Goal: Information Seeking & Learning: Compare options

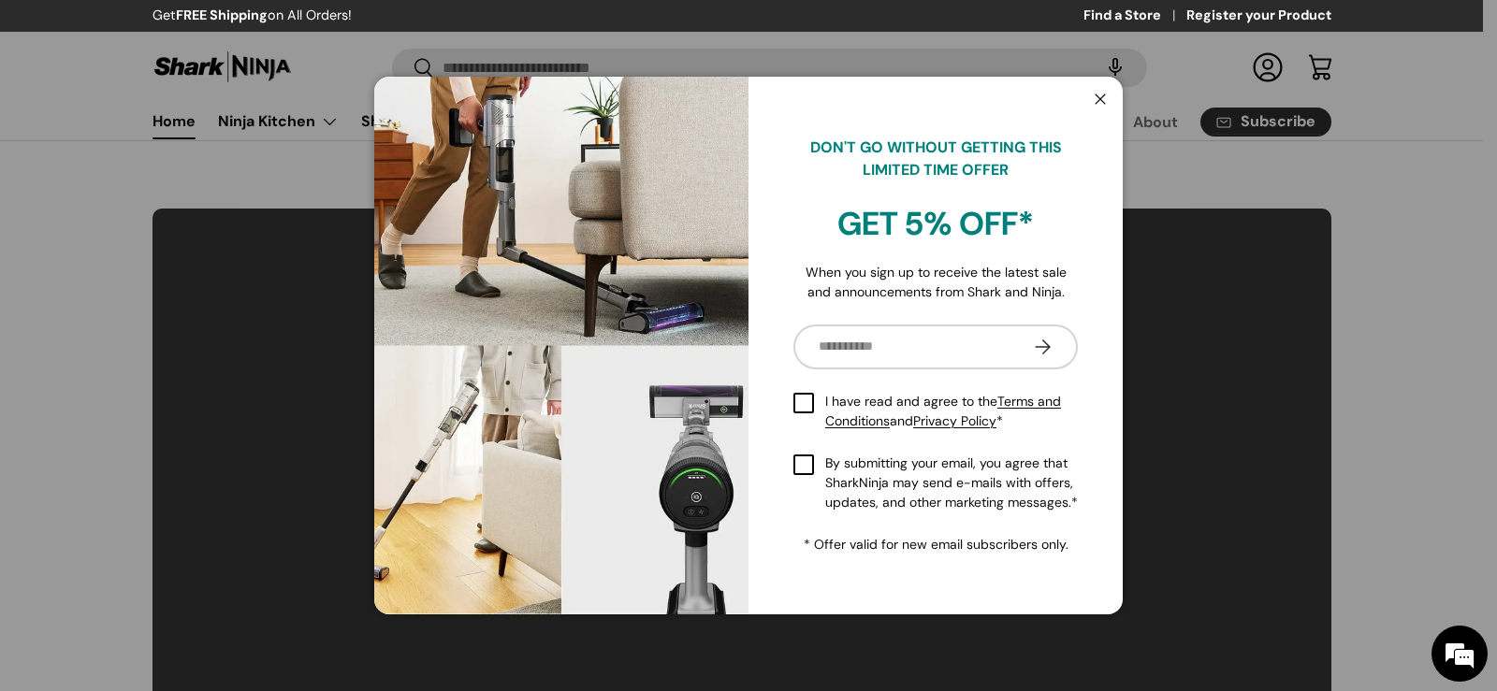
click at [1107, 95] on button "Close" at bounding box center [1100, 100] width 36 height 38
click at [1101, 93] on button "Close" at bounding box center [1100, 100] width 36 height 38
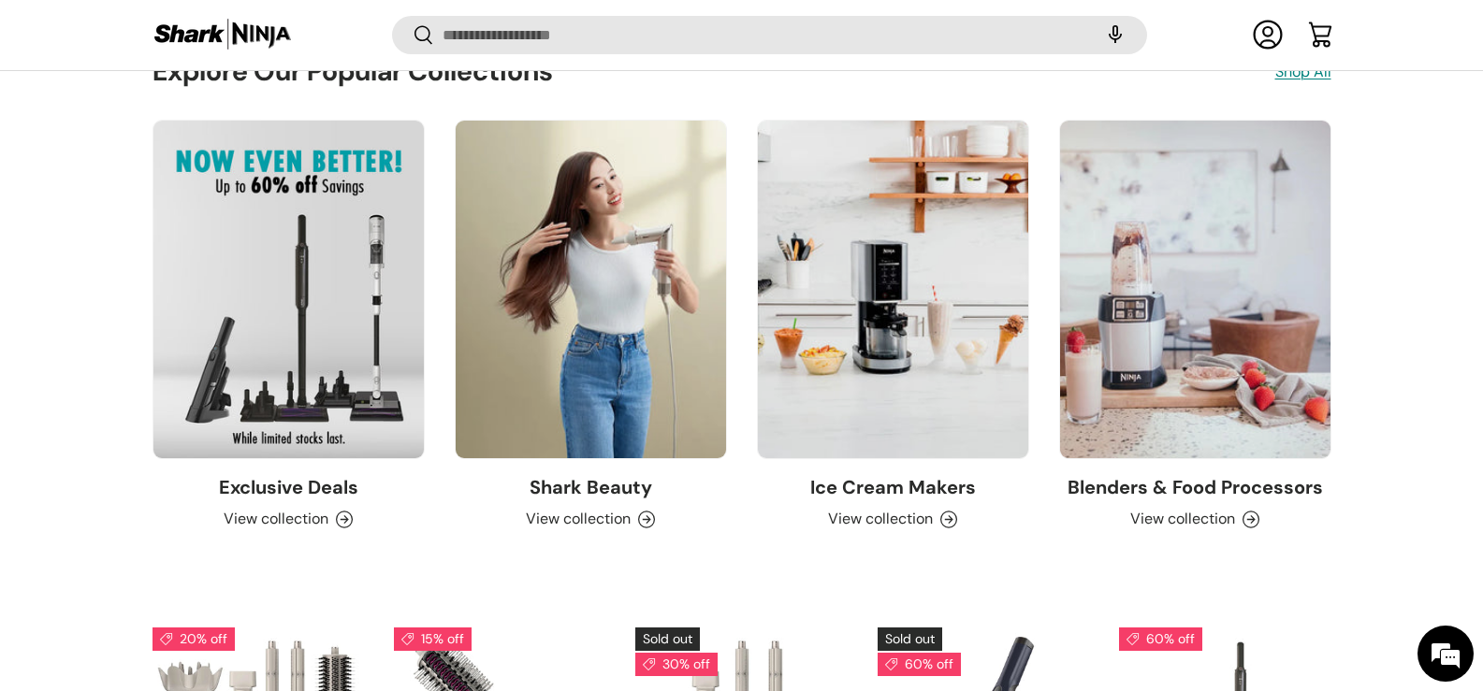
scroll to position [3517, 0]
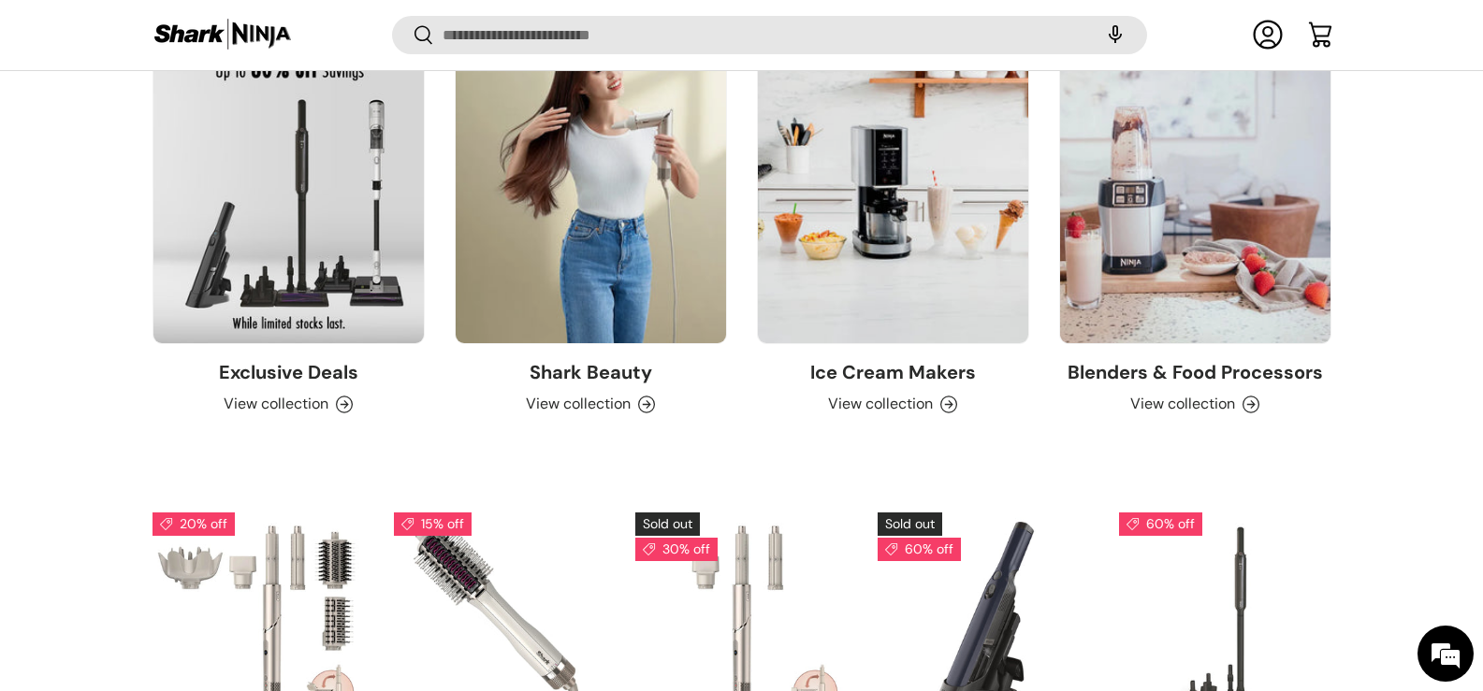
click at [644, 384] on link "Shark Beauty" at bounding box center [590, 372] width 123 height 24
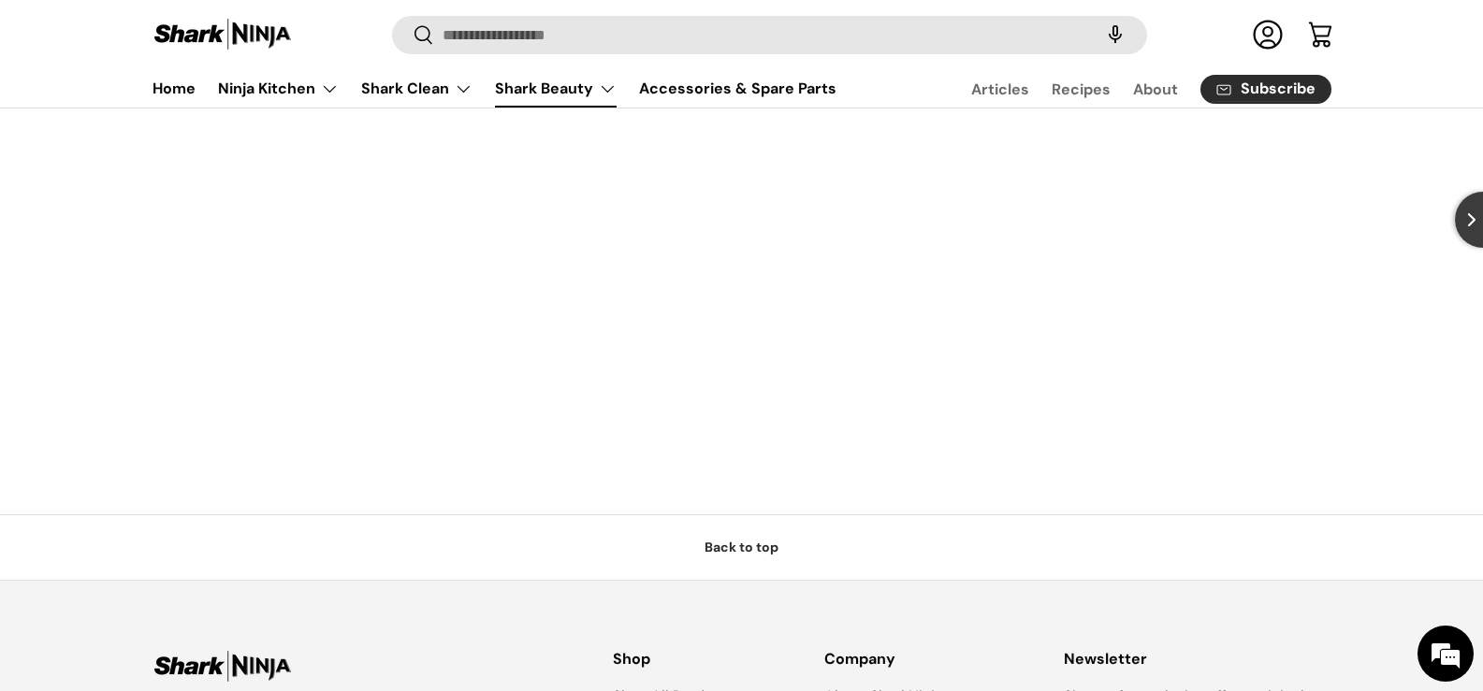
scroll to position [1777, 0]
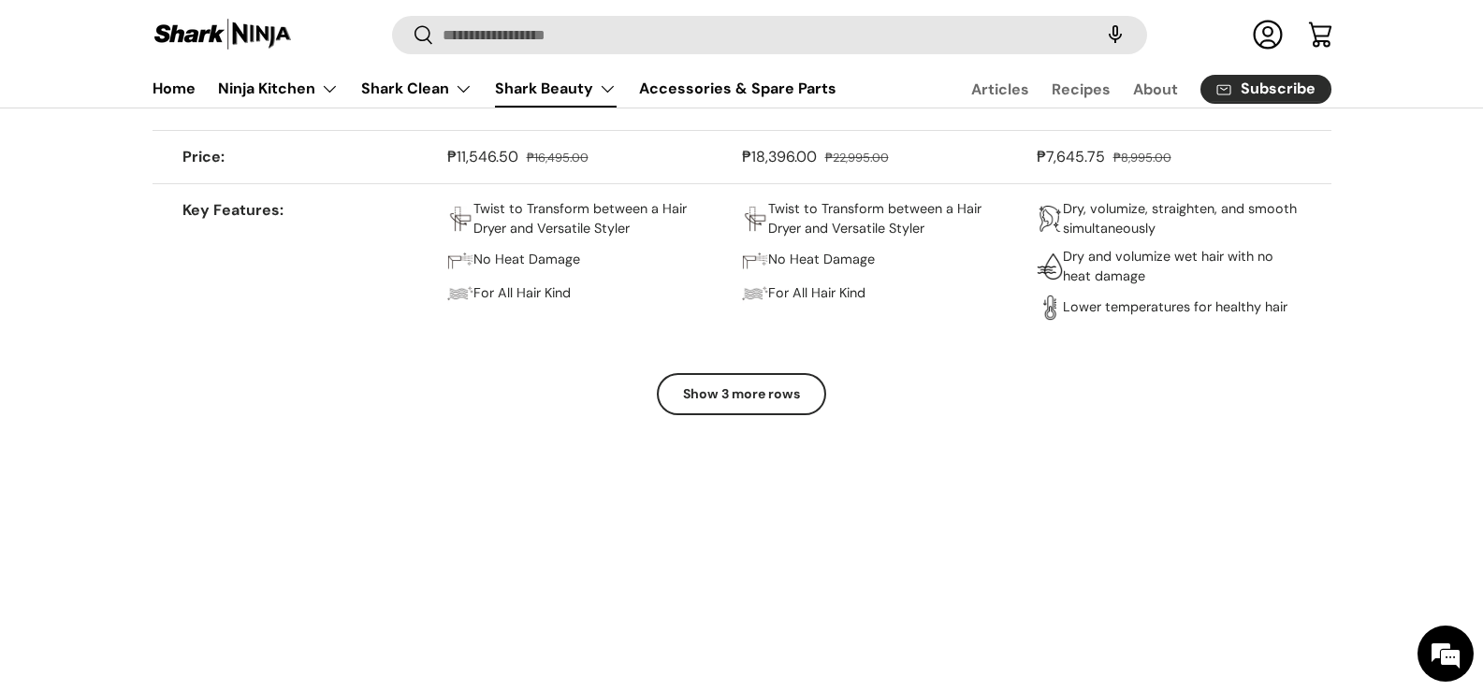
click at [775, 394] on button "Show 3 more rows" at bounding box center [741, 394] width 169 height 42
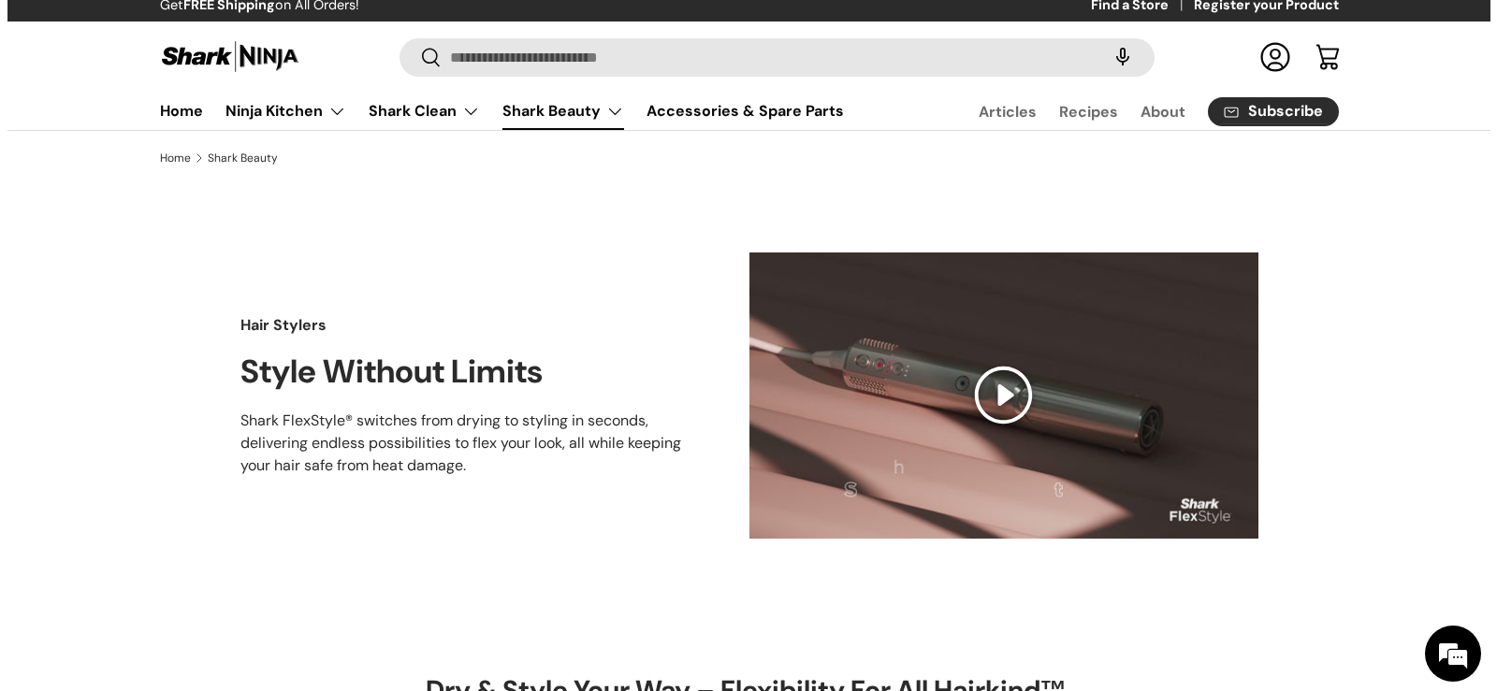
scroll to position [0, 0]
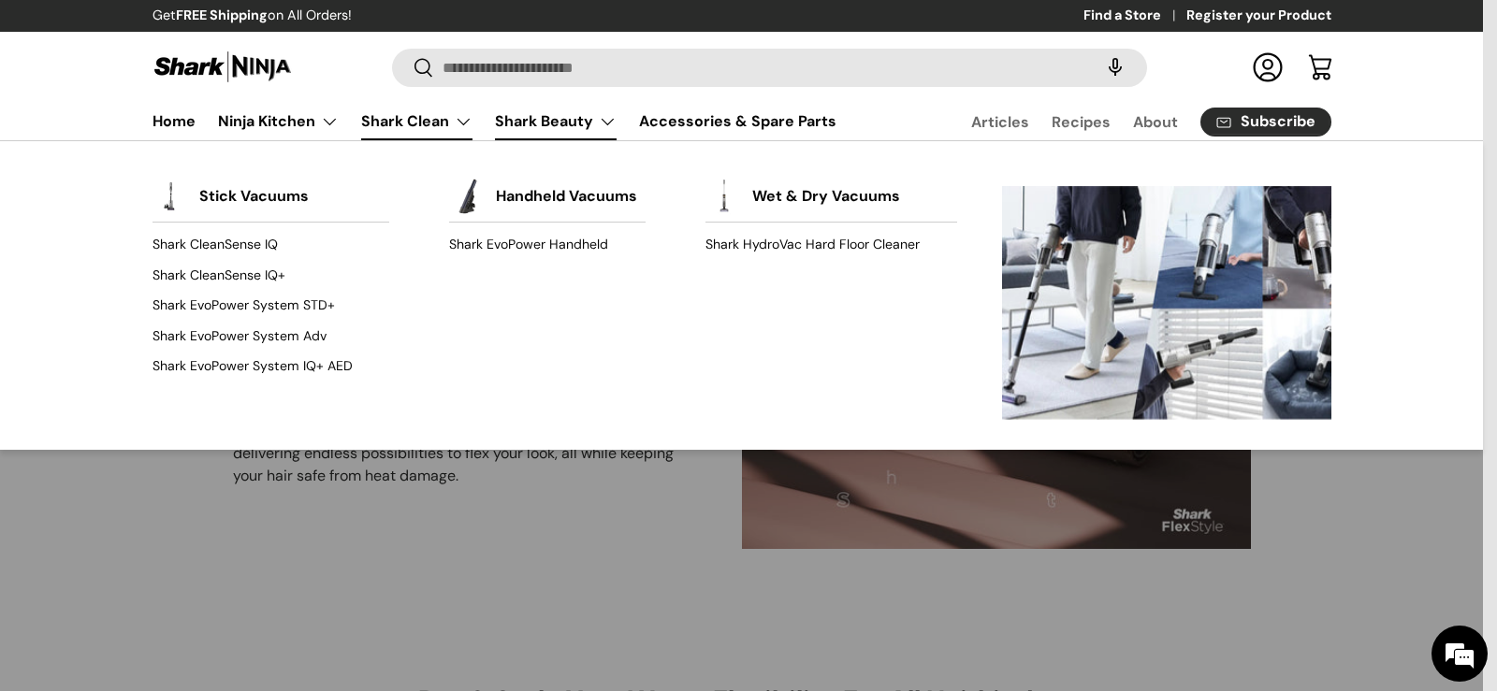
click at [438, 117] on link "Shark Clean" at bounding box center [416, 121] width 111 height 37
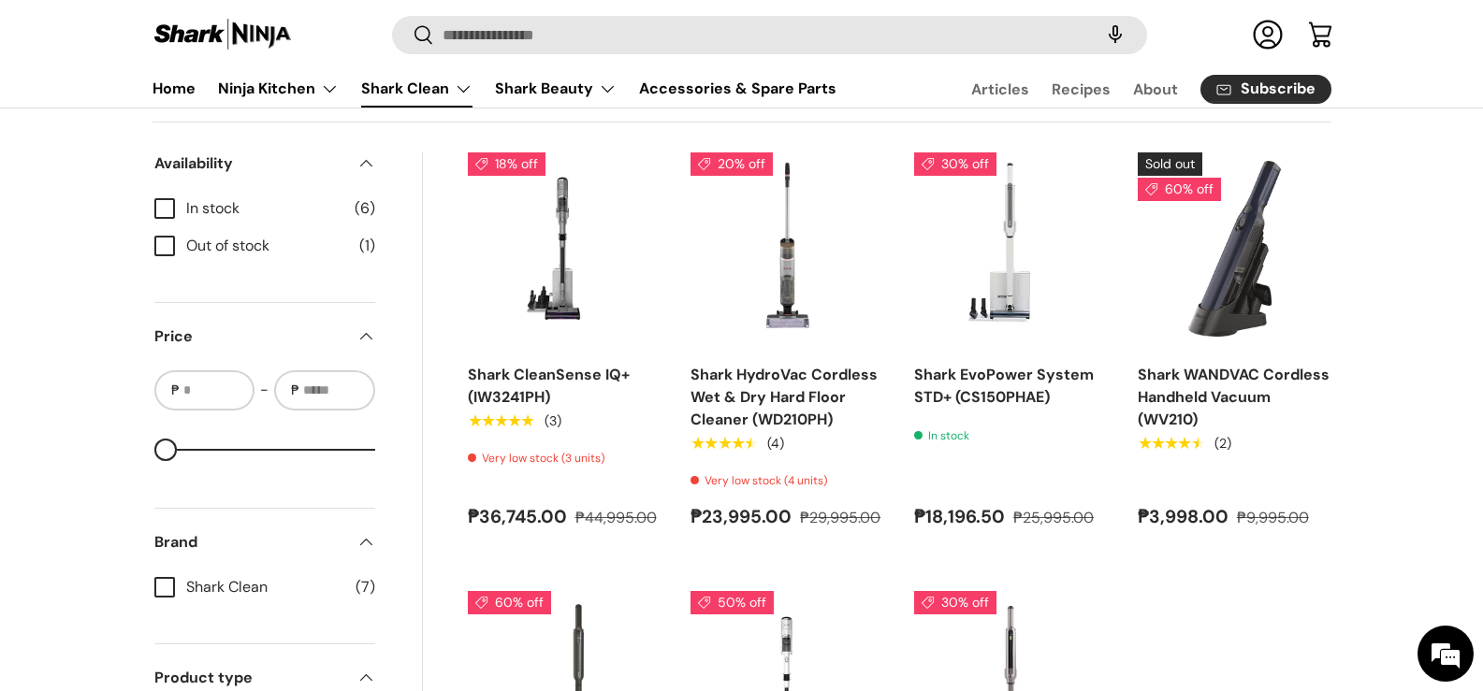
drag, startPoint x: 1299, startPoint y: 150, endPoint x: 1345, endPoint y: 193, distance: 62.9
click at [1449, 194] on div "Filter Filter & Sort Sort by Date, new to old Featured Best selling Alphabetica…" at bounding box center [741, 523] width 1483 height 940
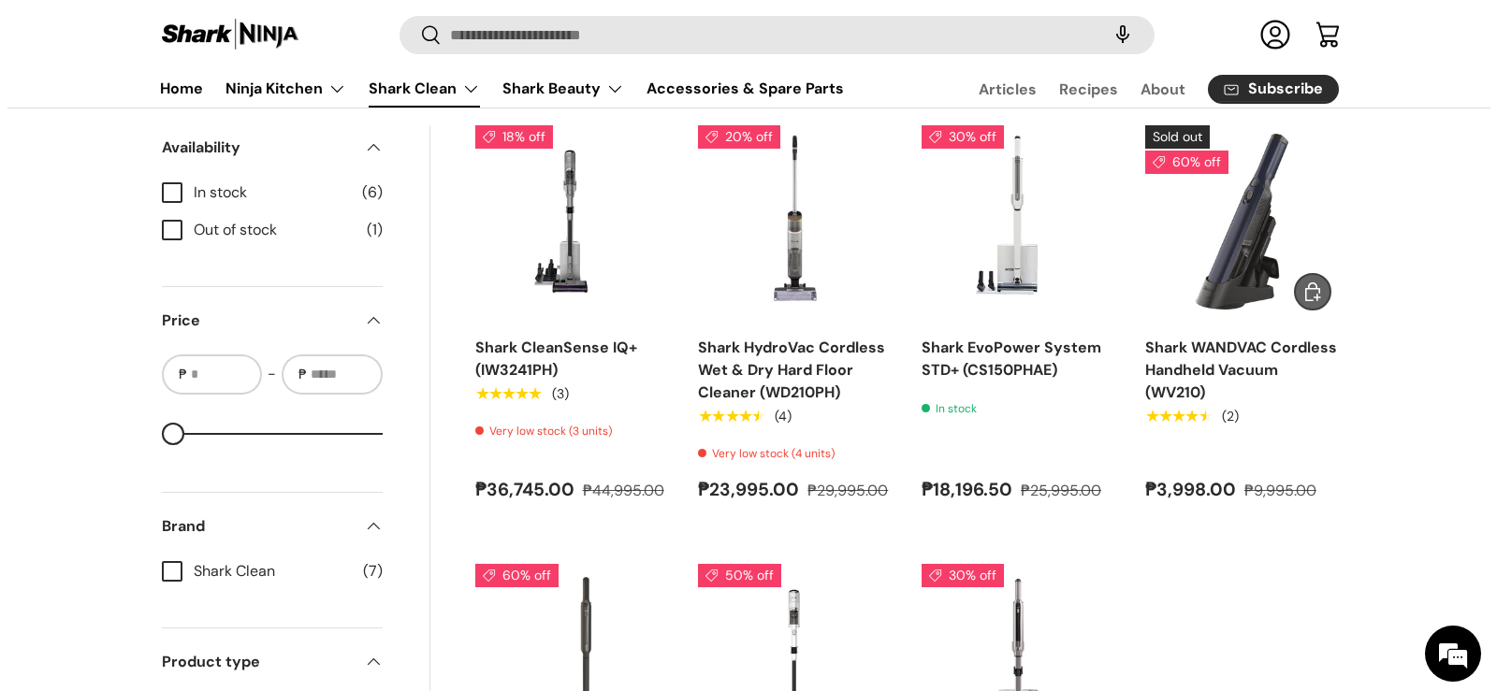
scroll to position [1197, 0]
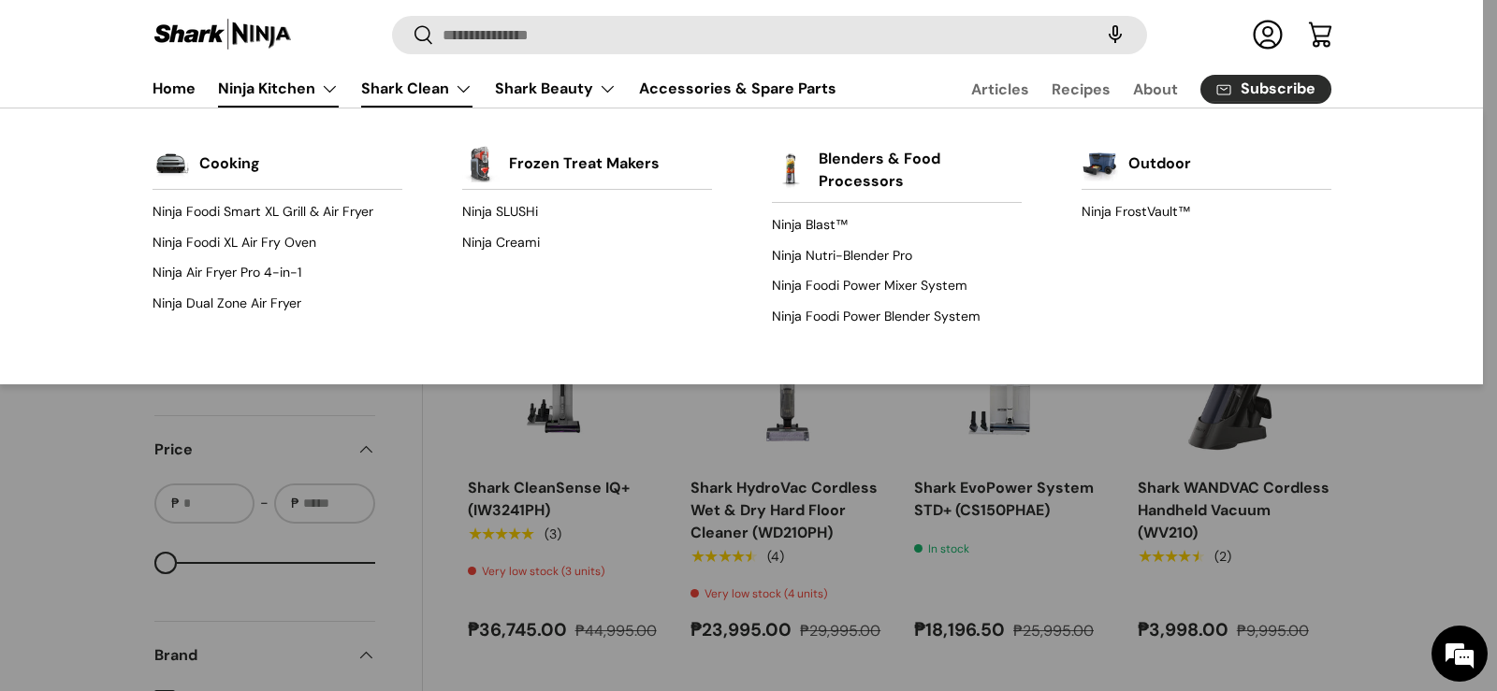
click at [332, 93] on link "Ninja Kitchen" at bounding box center [278, 88] width 121 height 37
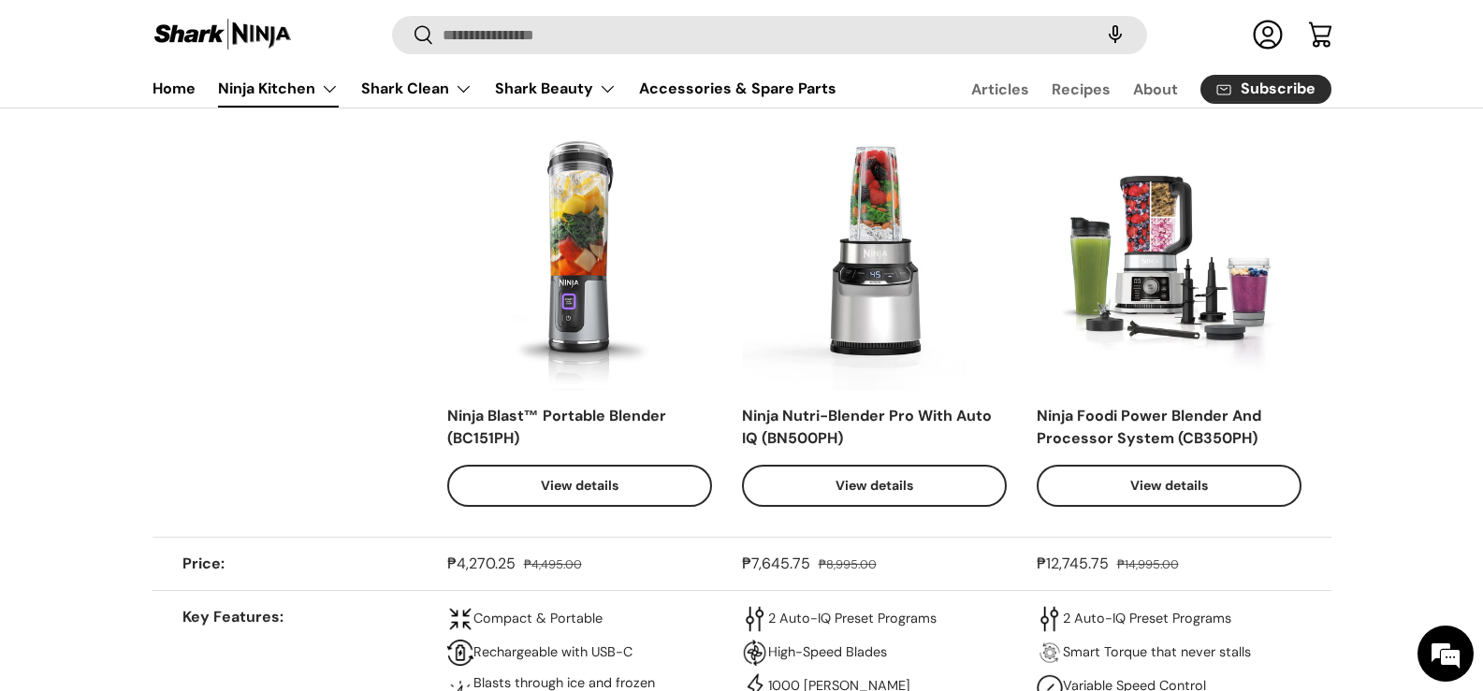
scroll to position [4867, 0]
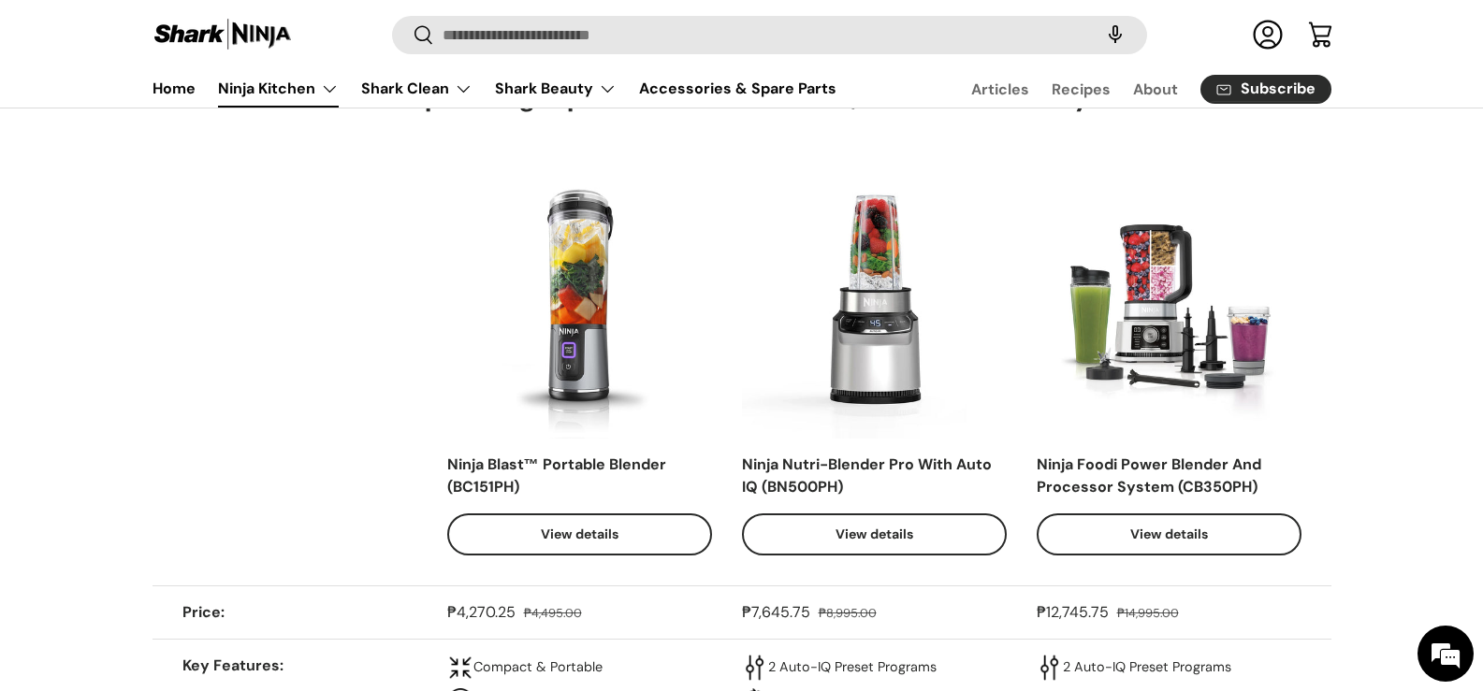
click at [646, 524] on link "View details" at bounding box center [579, 535] width 265 height 42
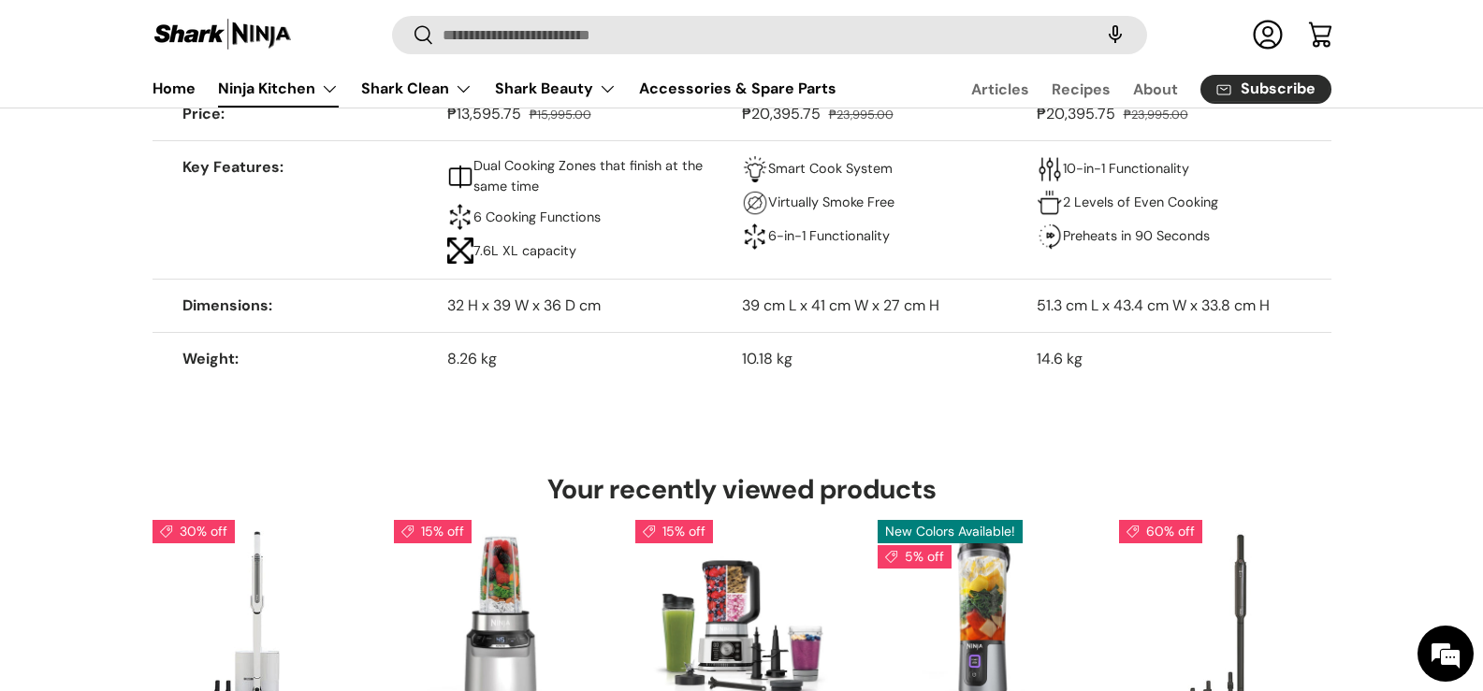
scroll to position [7759, 0]
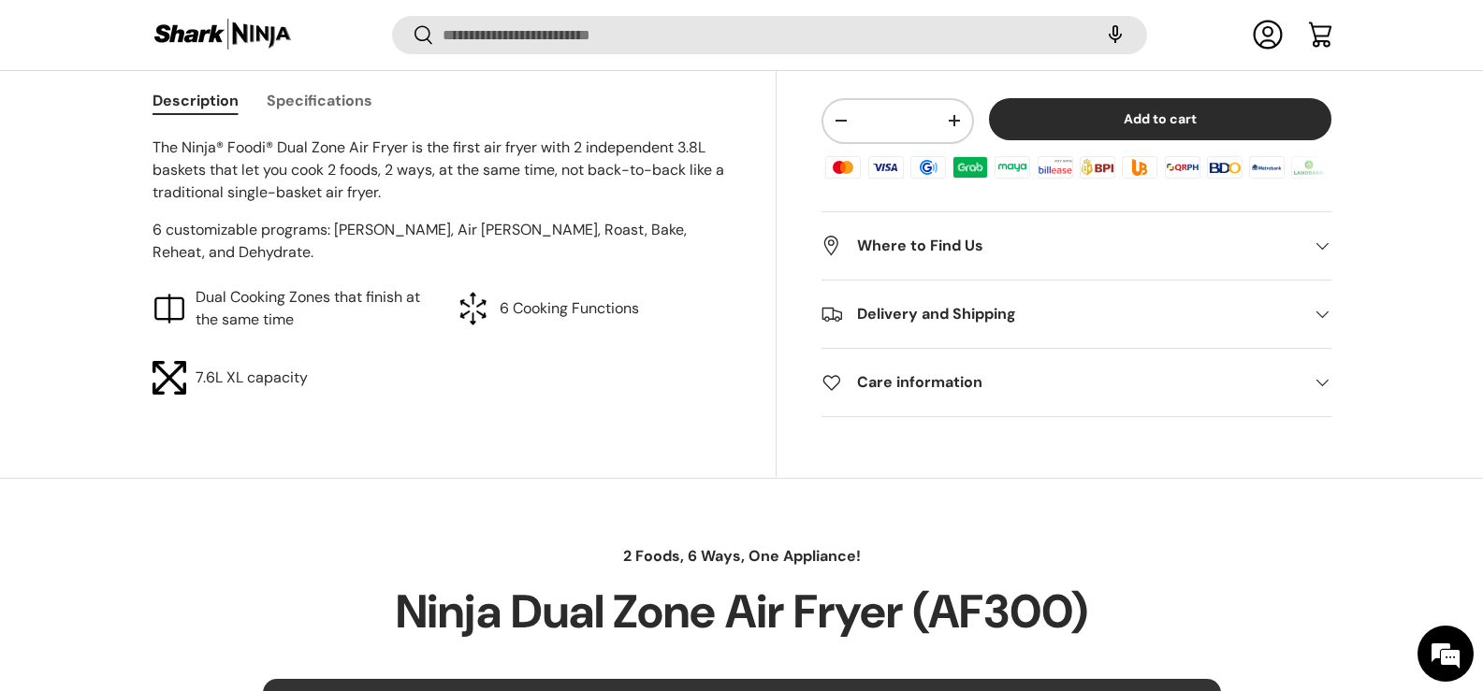
scroll to position [838, 0]
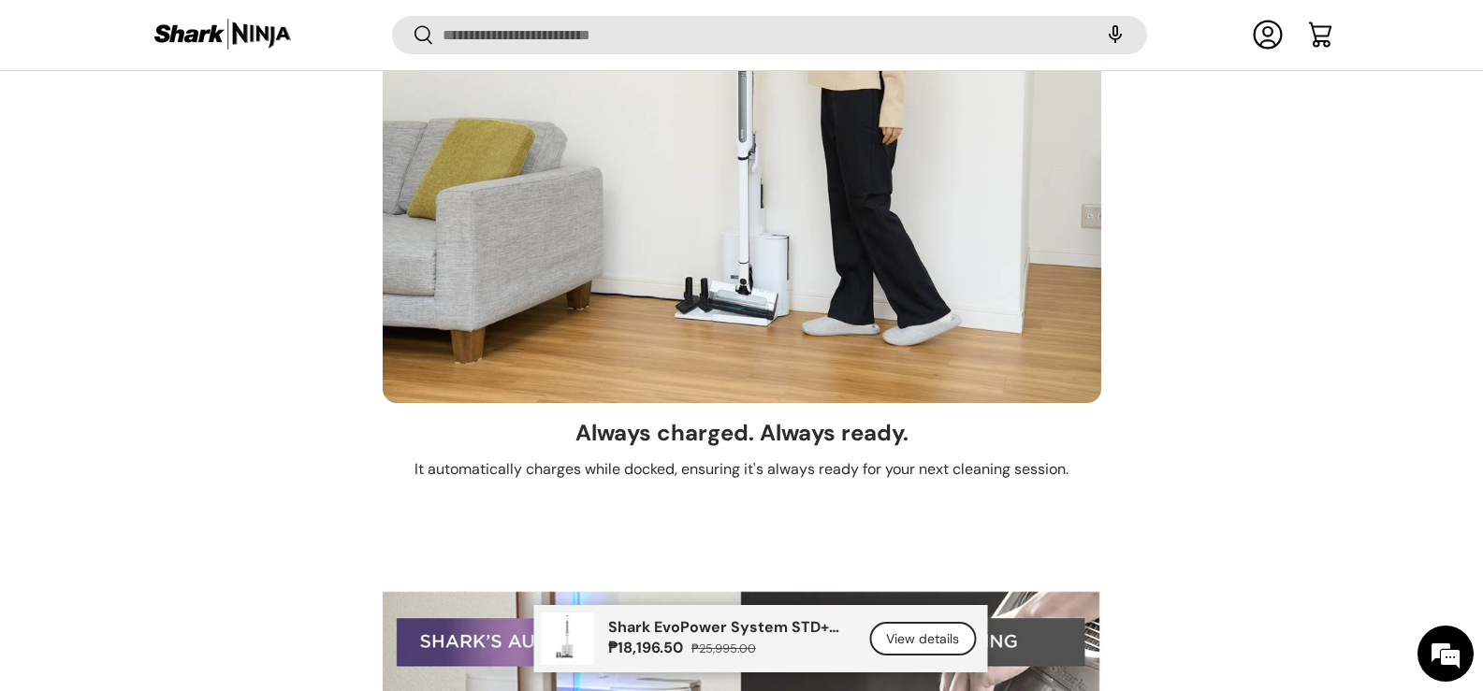
scroll to position [2990, 0]
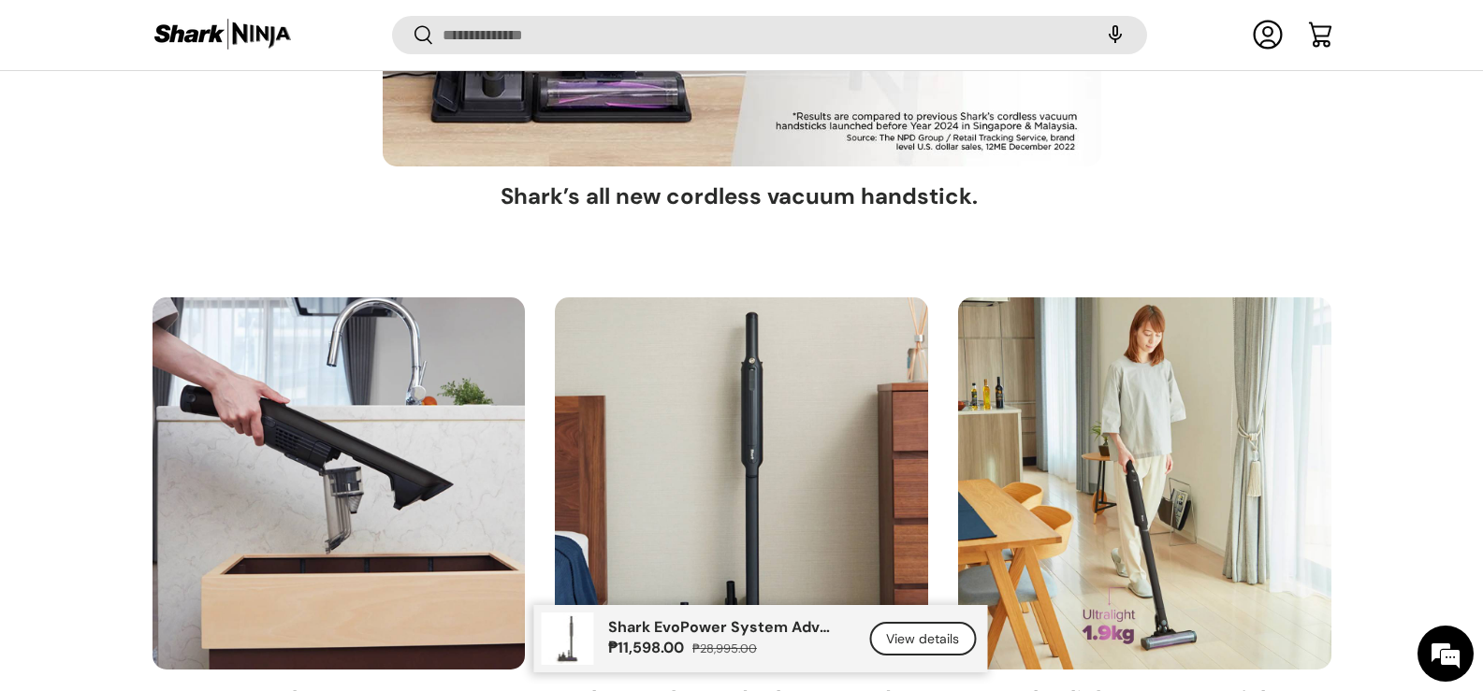
scroll to position [1961, 0]
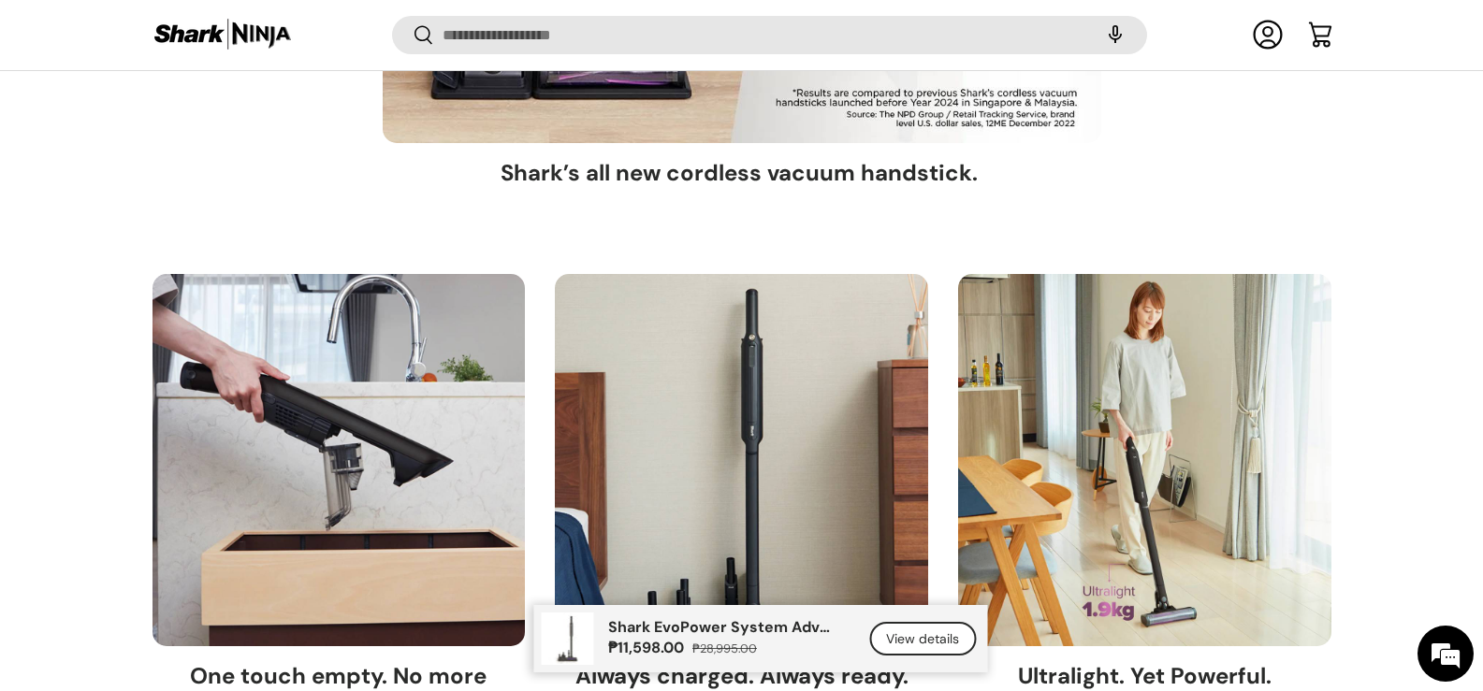
click at [898, 623] on link "View details" at bounding box center [922, 639] width 107 height 35
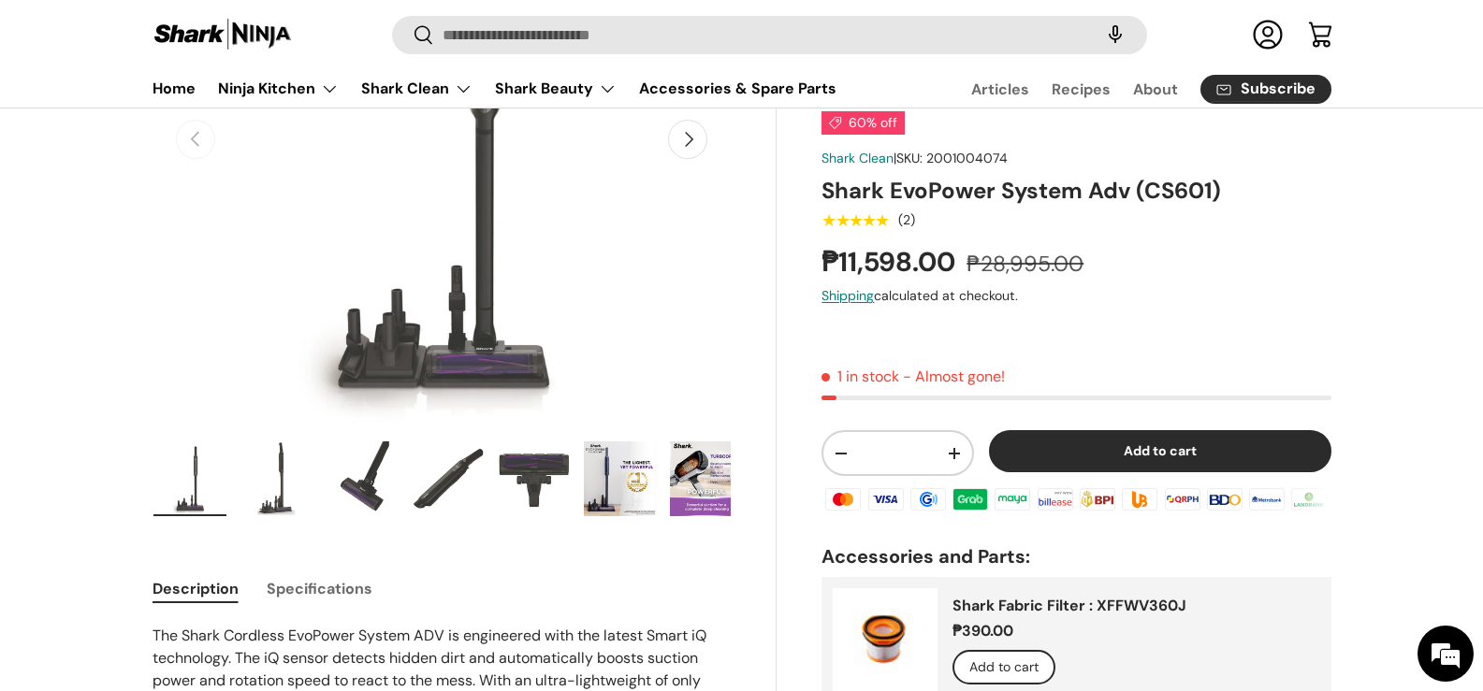
scroll to position [344, 0]
click at [337, 590] on button "Specifications" at bounding box center [320, 590] width 106 height 42
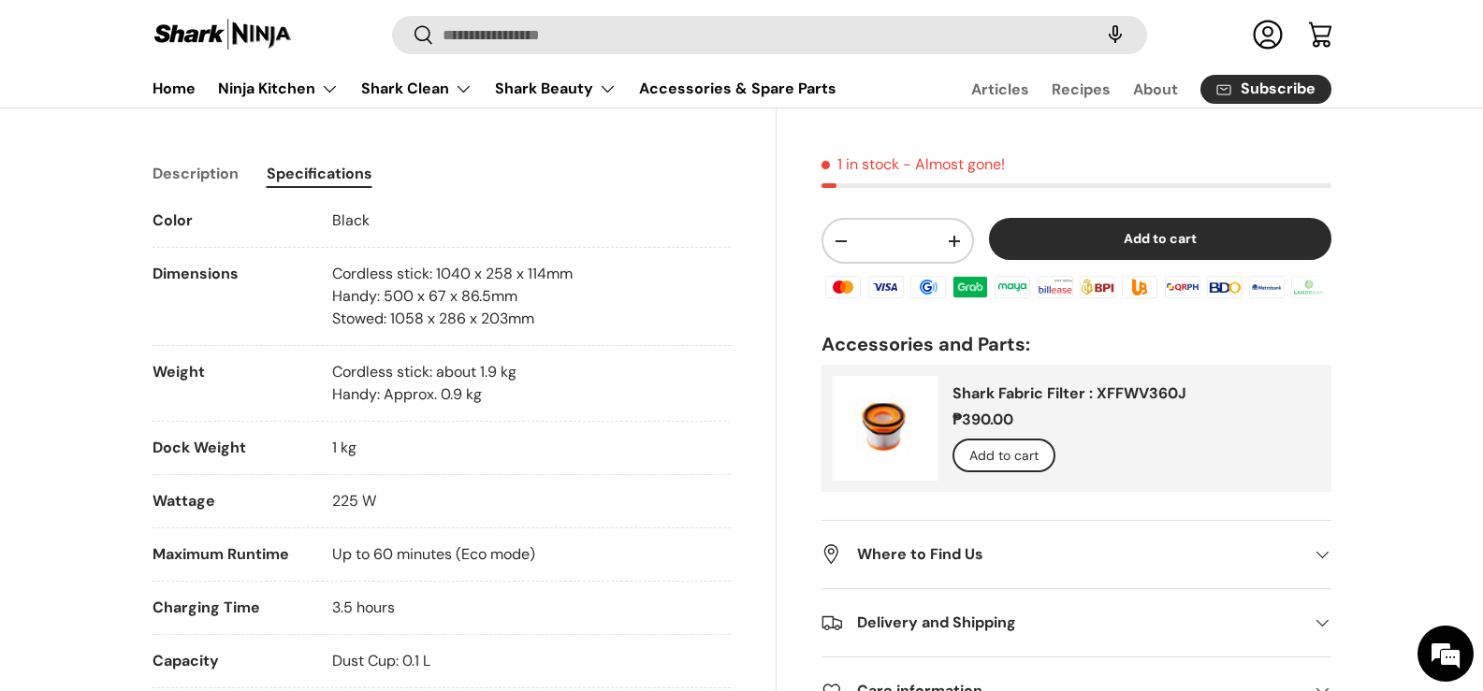
scroll to position [719, 0]
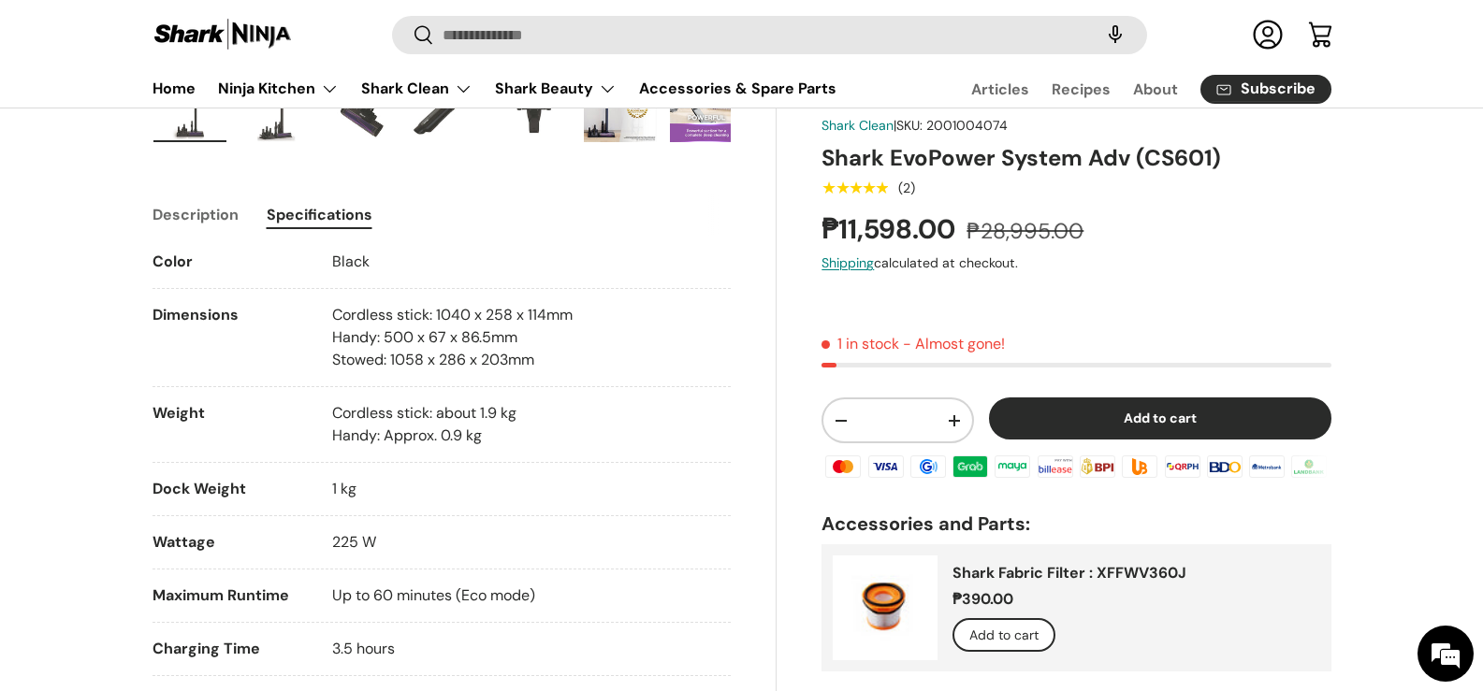
click at [178, 219] on button "Description" at bounding box center [195, 215] width 86 height 42
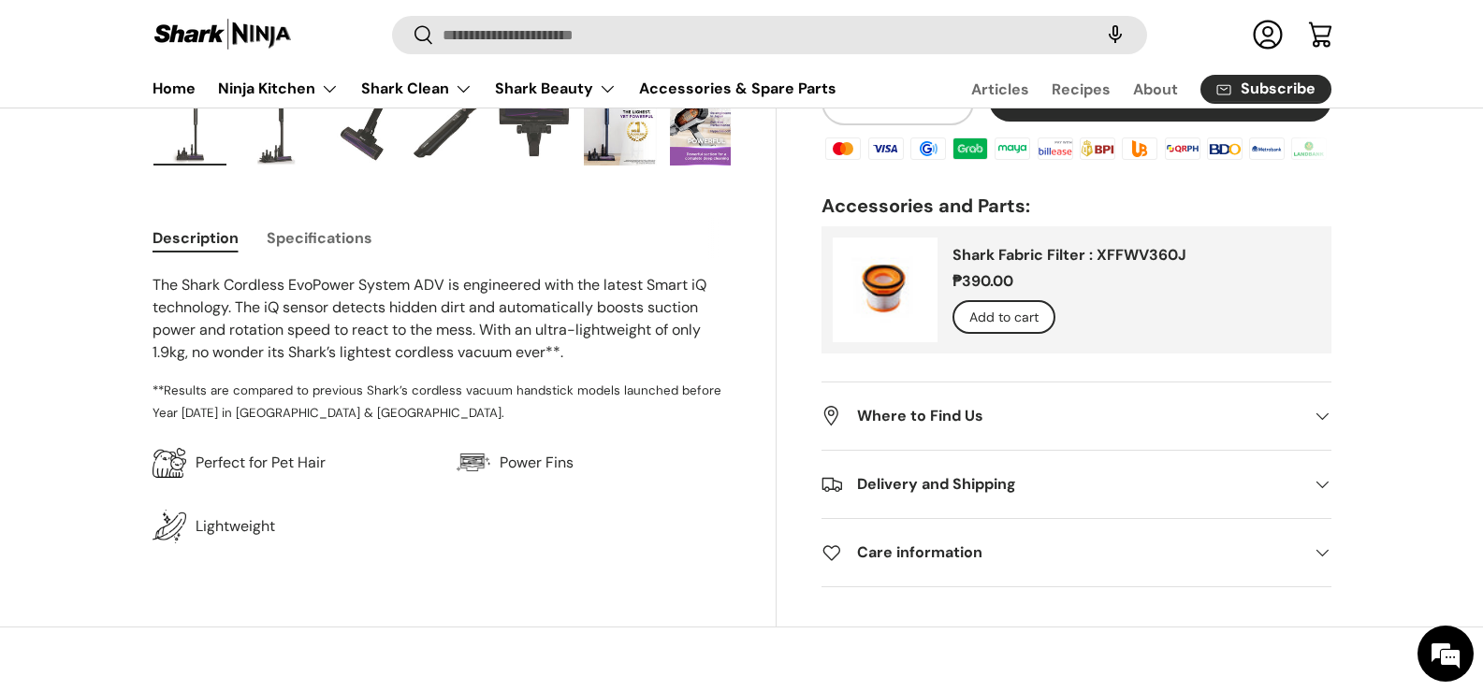
scroll to position [469, 0]
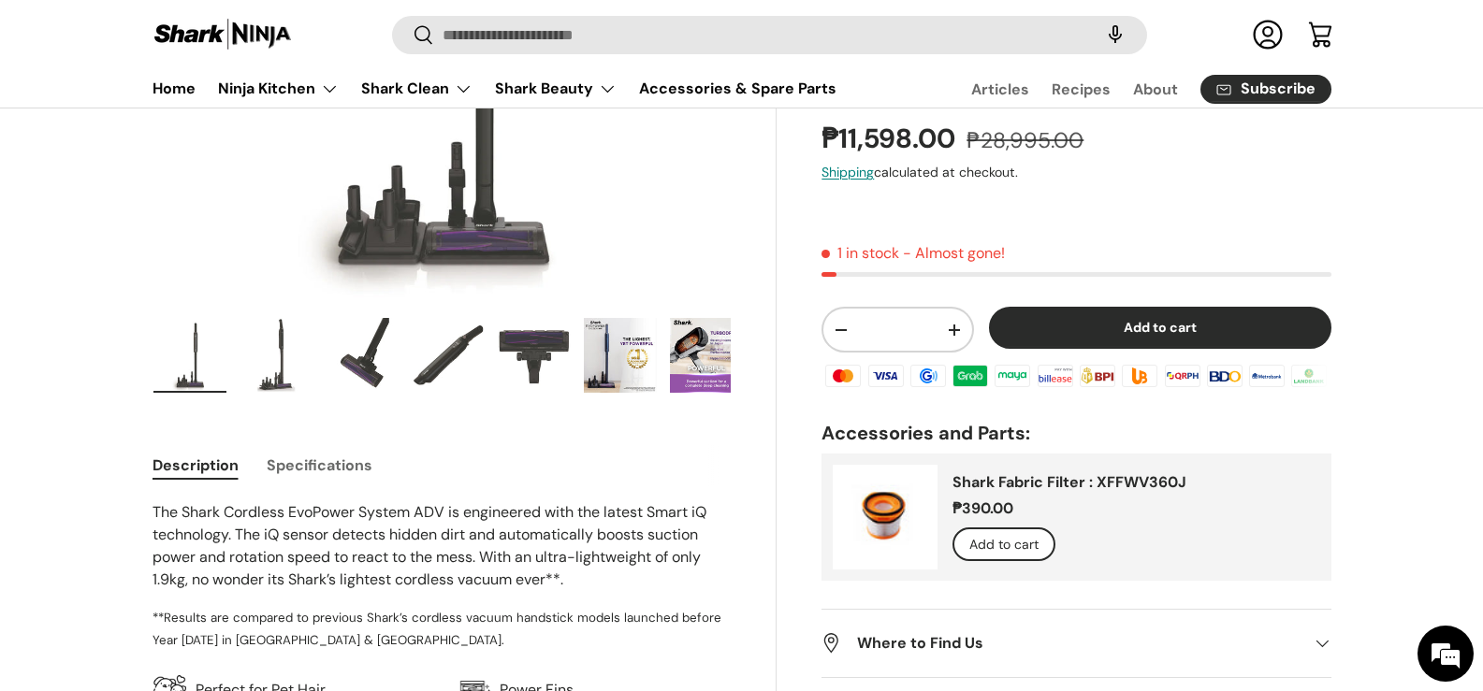
click at [312, 462] on button "Specifications" at bounding box center [320, 465] width 106 height 42
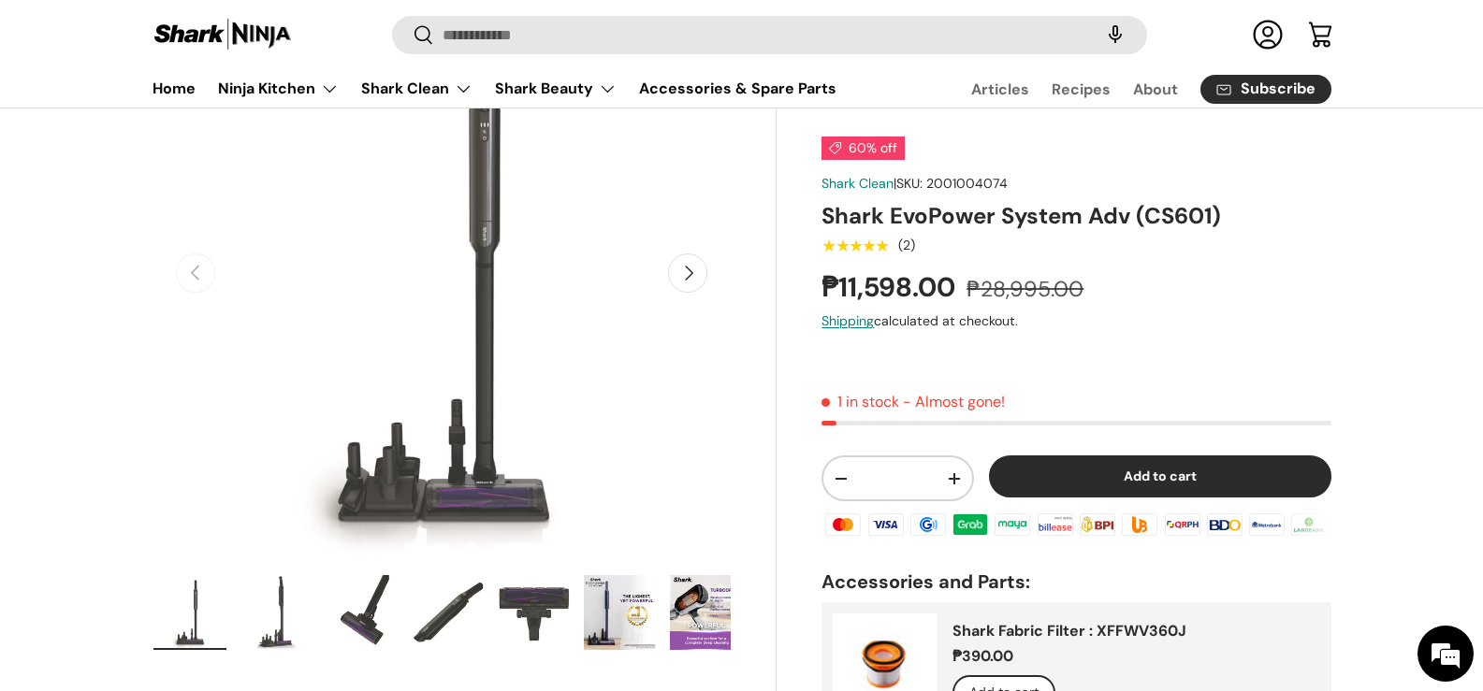
scroll to position [188, 0]
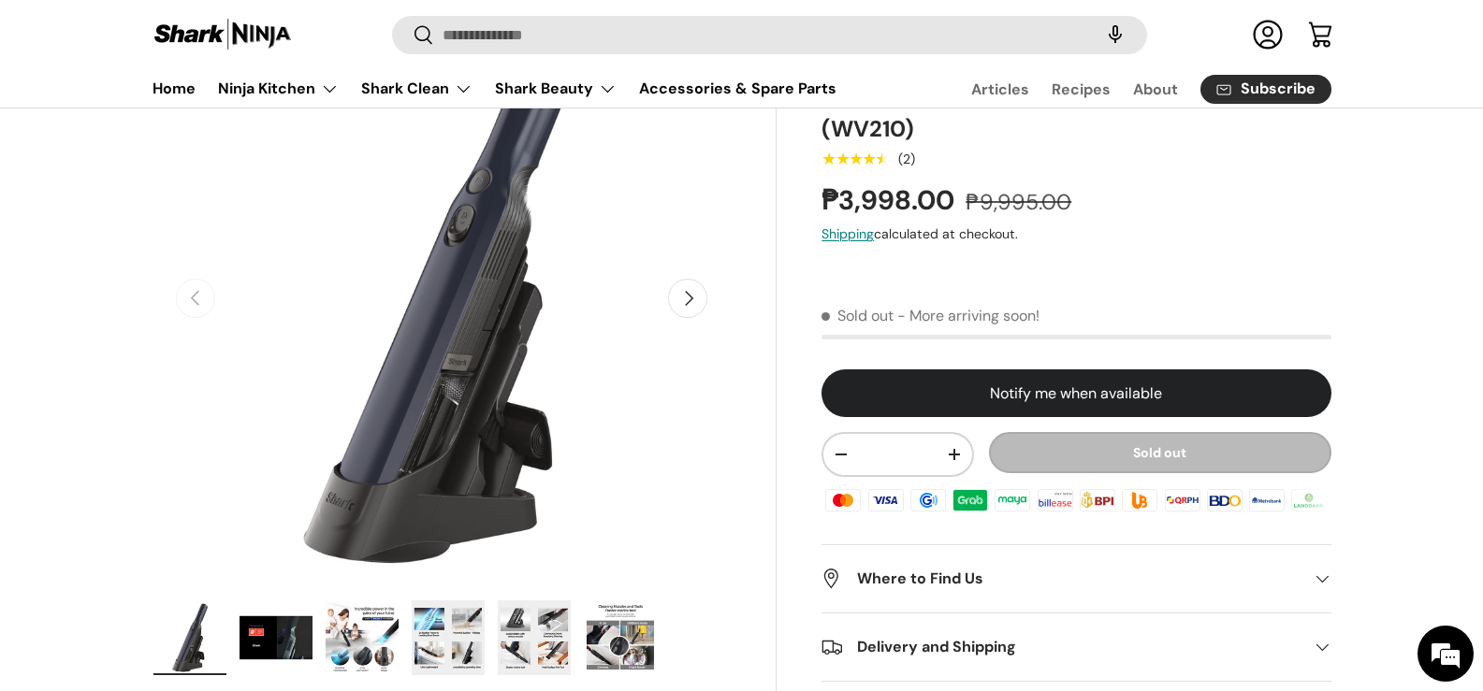
scroll to position [187, 0]
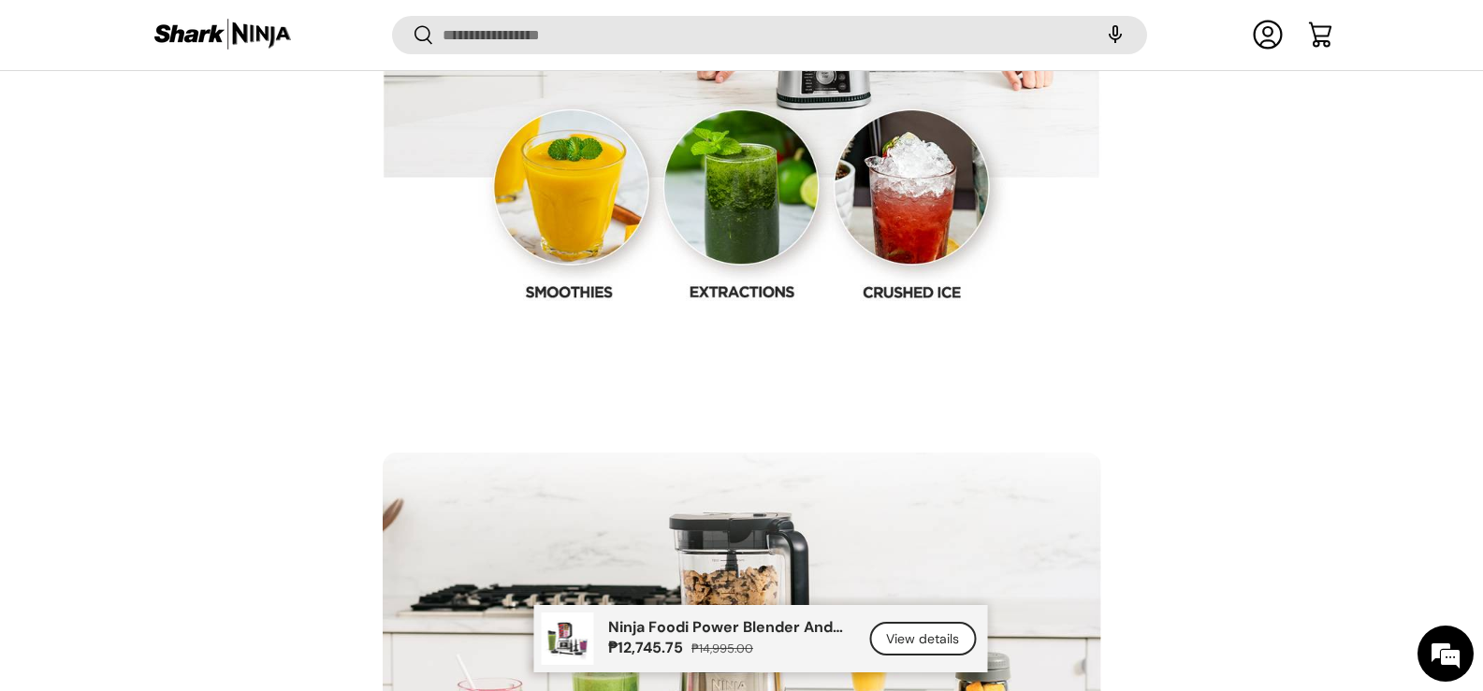
scroll to position [4207, 0]
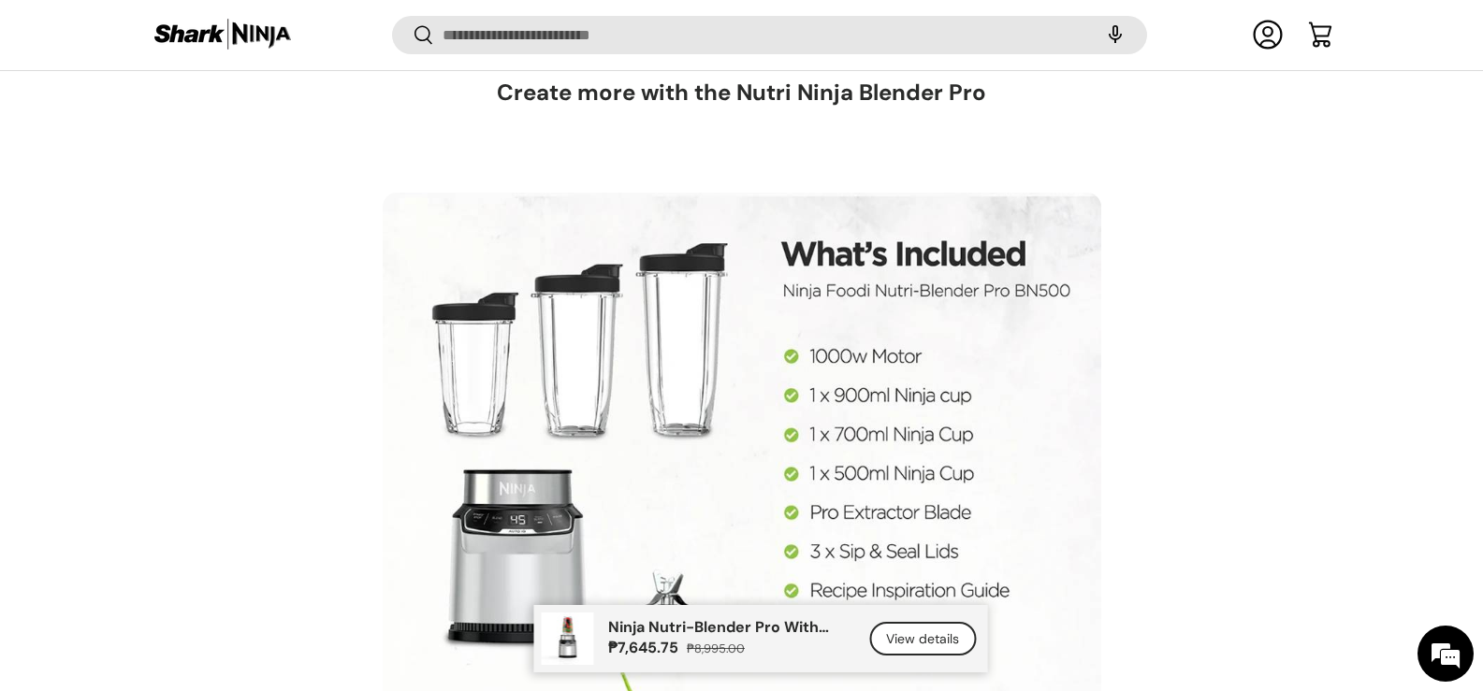
scroll to position [10006, 0]
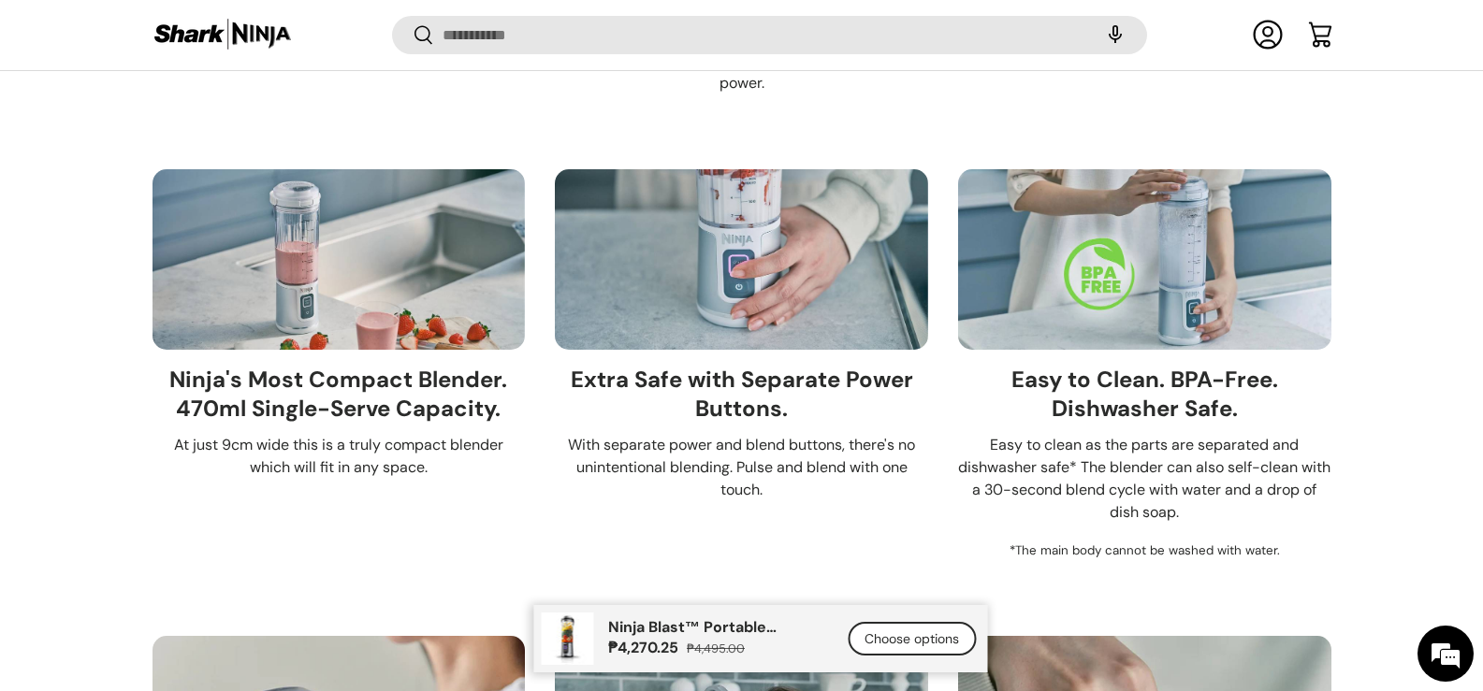
scroll to position [3551, 0]
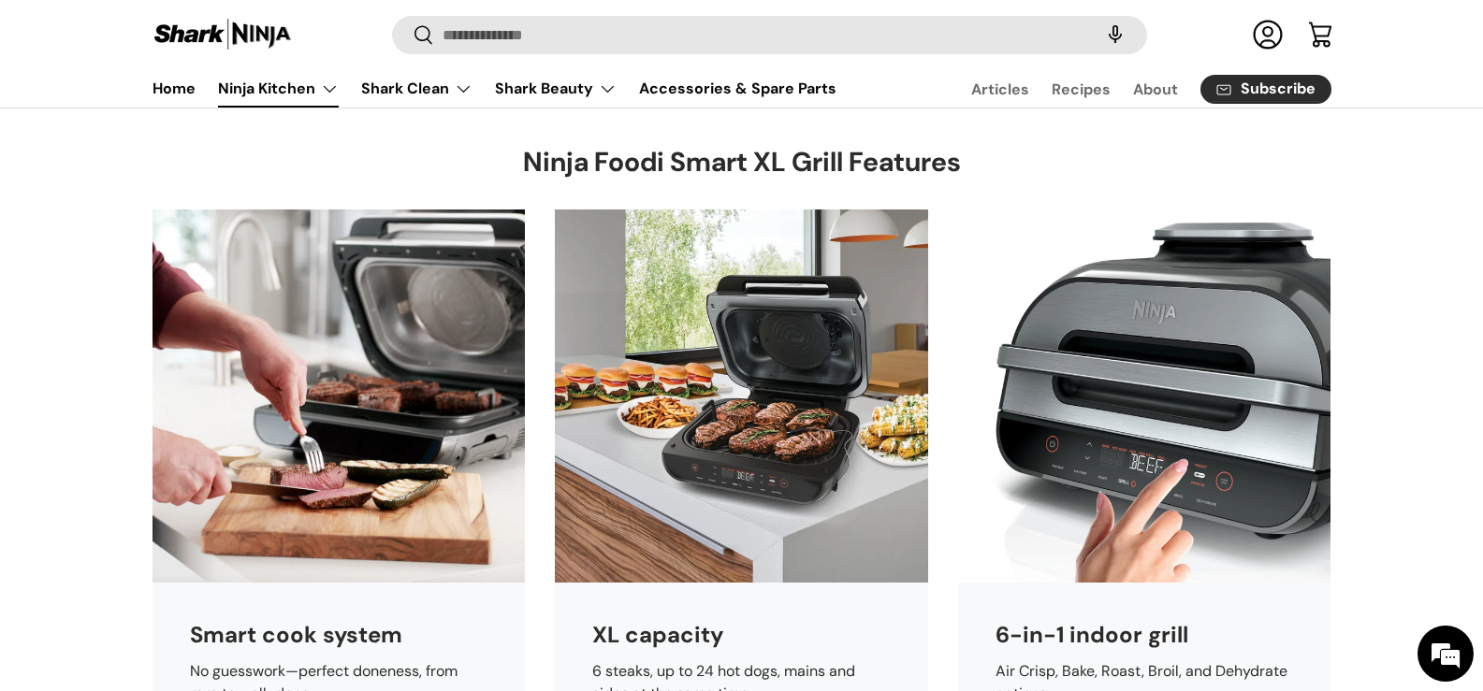
scroll to position [6171, 0]
